Goal: Information Seeking & Learning: Check status

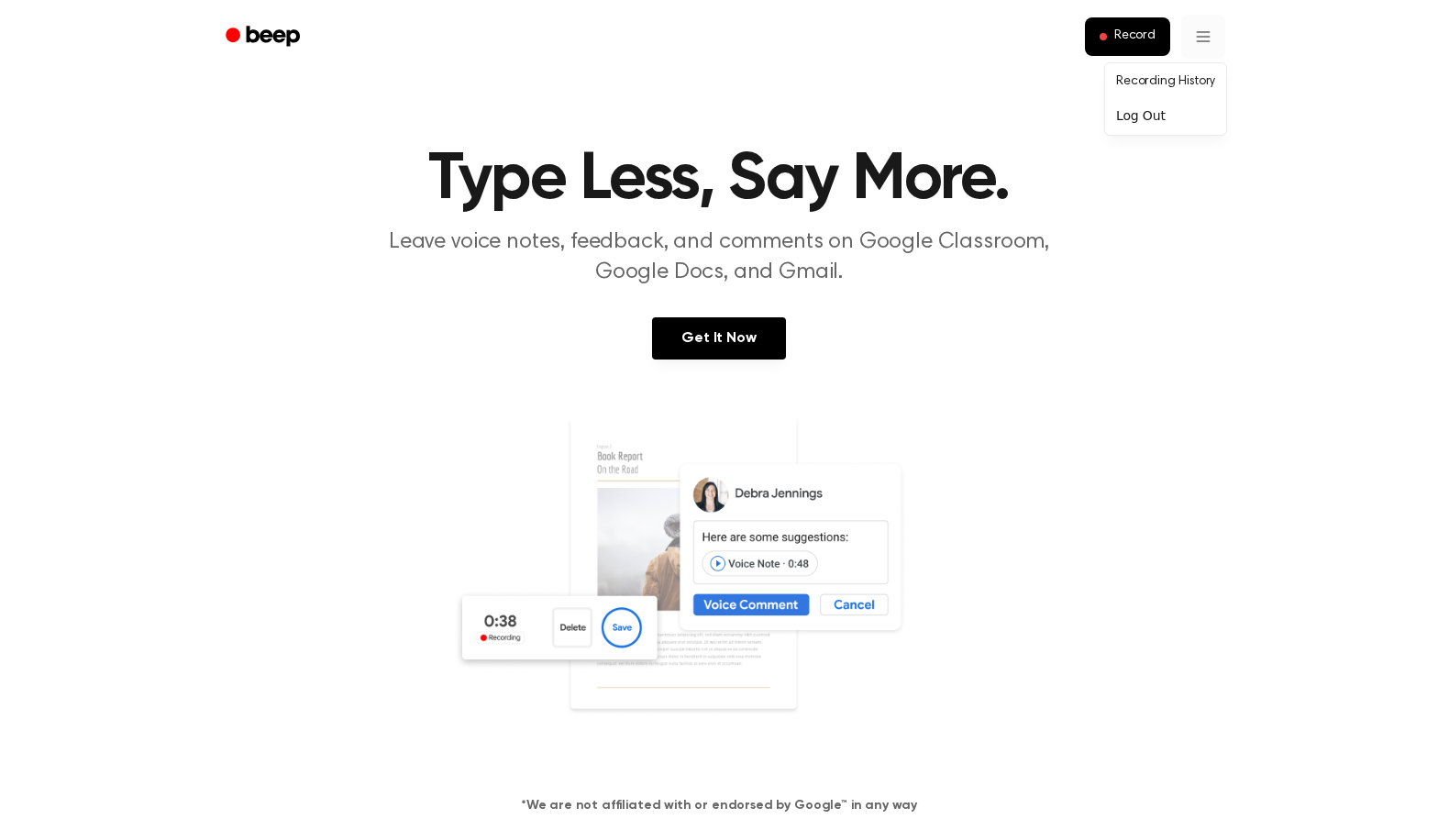
click at [1181, 74] on link "Recording History" at bounding box center [1166, 82] width 114 height 30
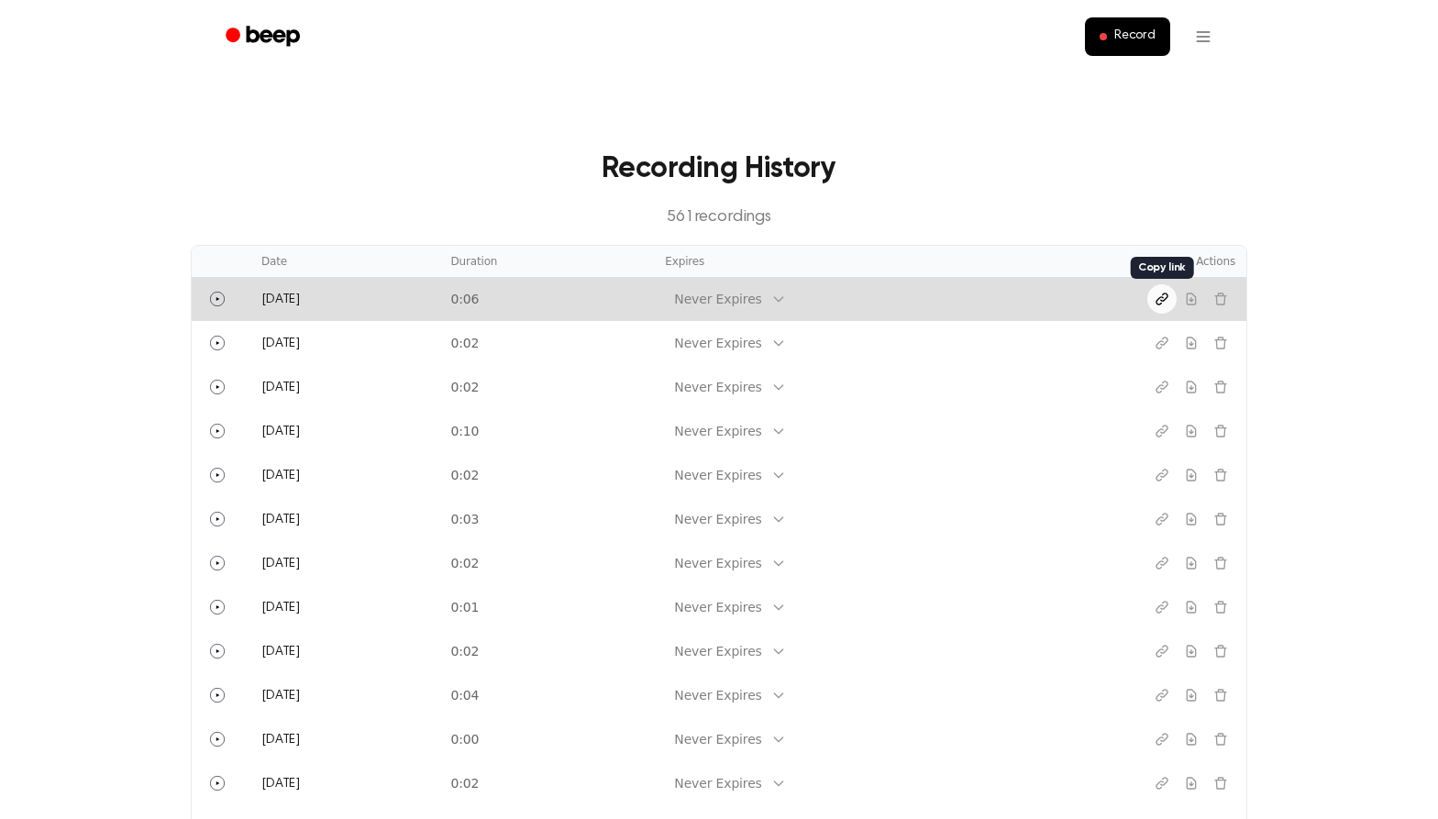
click at [1157, 310] on button "Copy link" at bounding box center [1161, 298] width 29 height 29
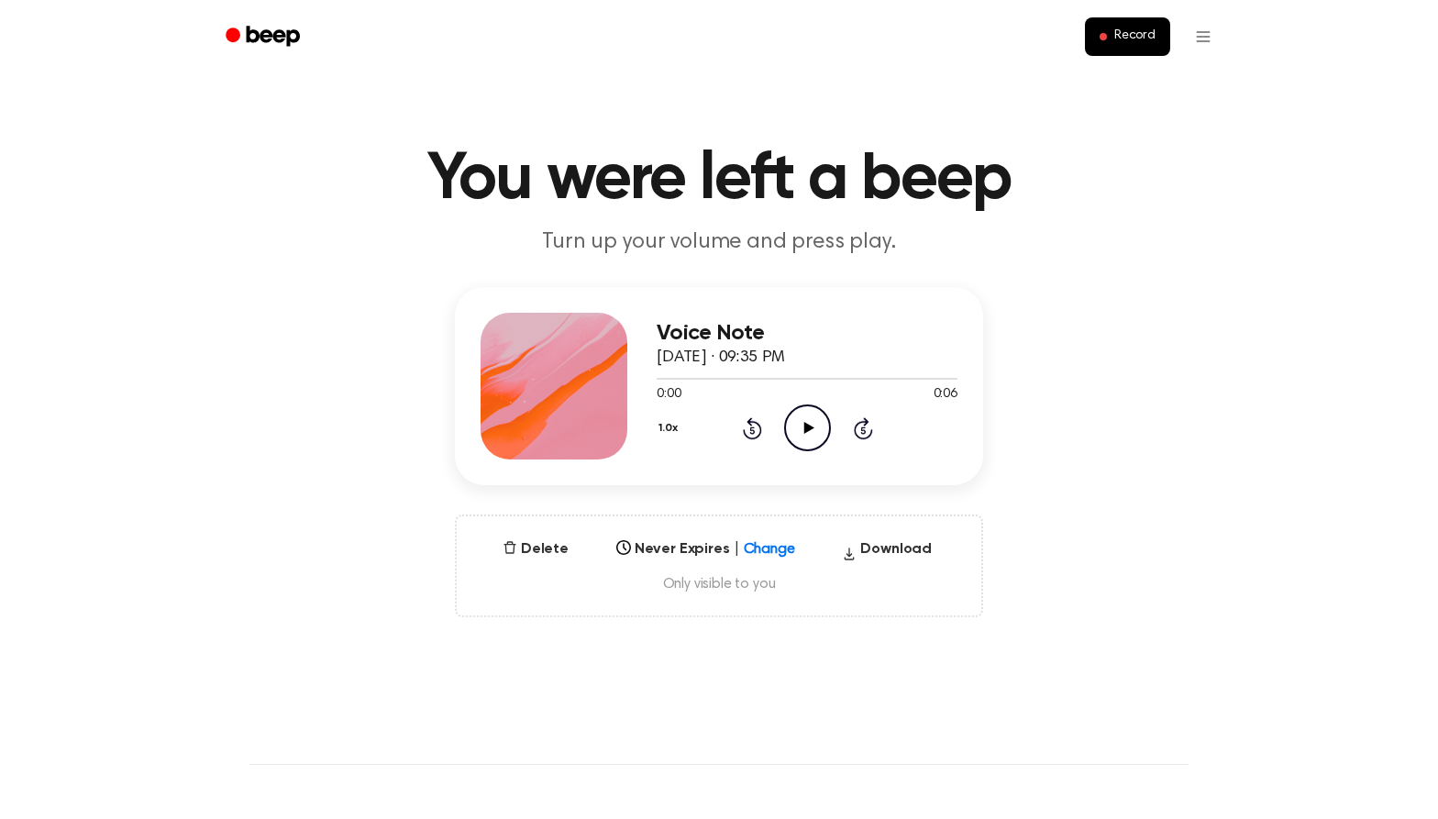
click at [809, 450] on circle at bounding box center [807, 427] width 45 height 45
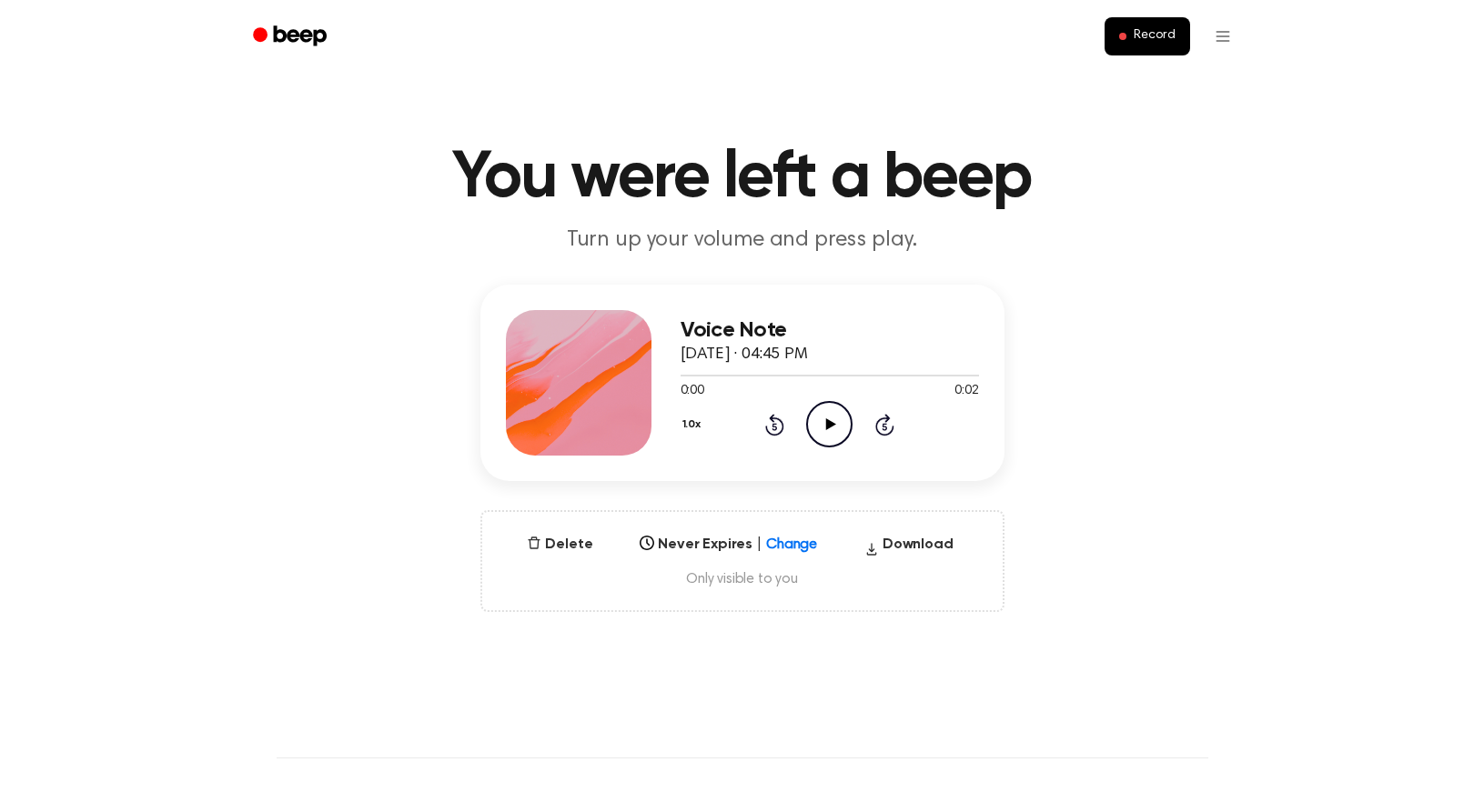
click at [827, 446] on circle at bounding box center [828, 423] width 45 height 45
